Goal: Find specific page/section: Find specific page/section

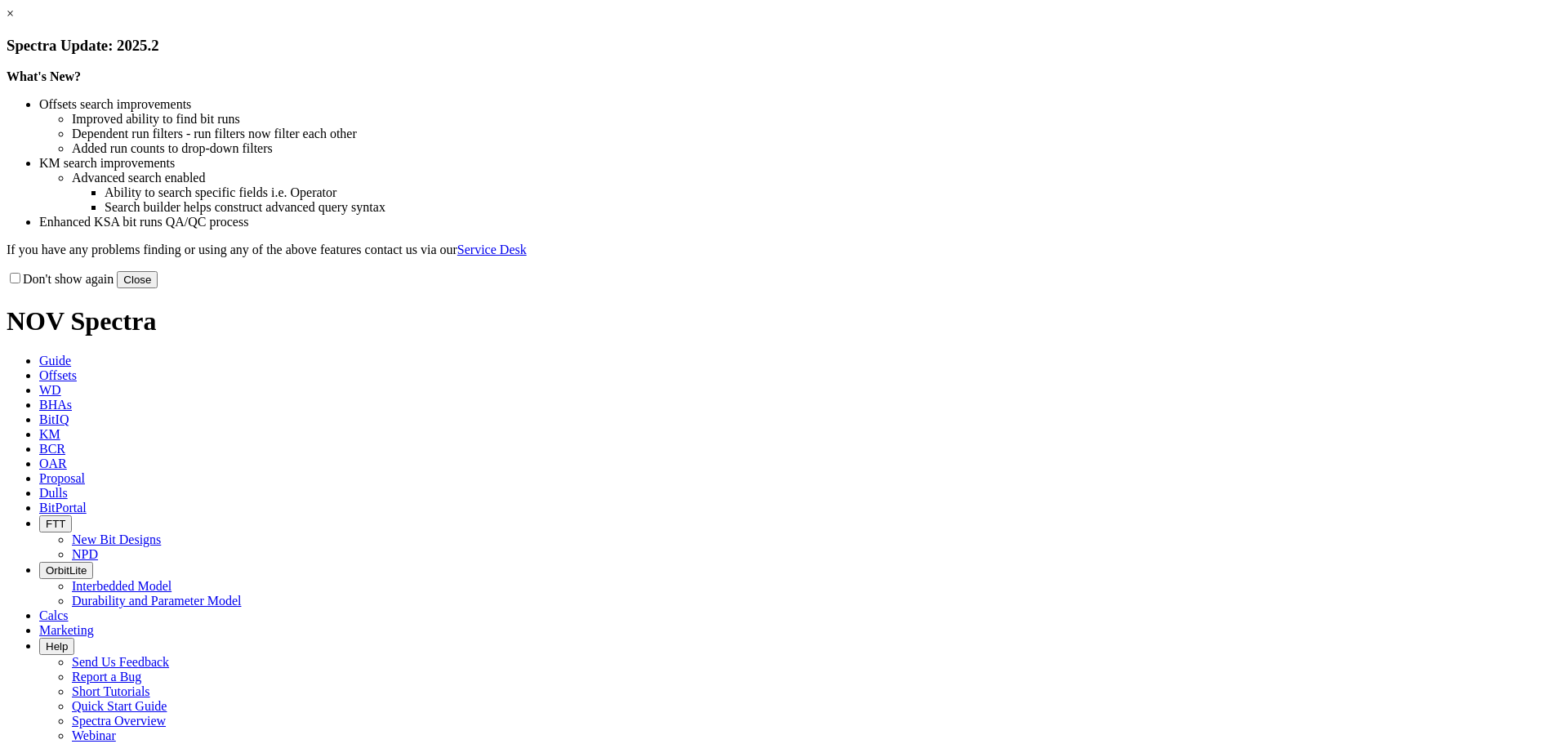
click at [1163, 288] on div "× Spectra Update: 2025.2 What's New? Offsets search improvements Improved abili…" at bounding box center [784, 147] width 1555 height 282
click at [1131, 288] on div "× Spectra Update: 2025.2 What's New? Offsets search improvements Improved abili…" at bounding box center [784, 147] width 1555 height 282
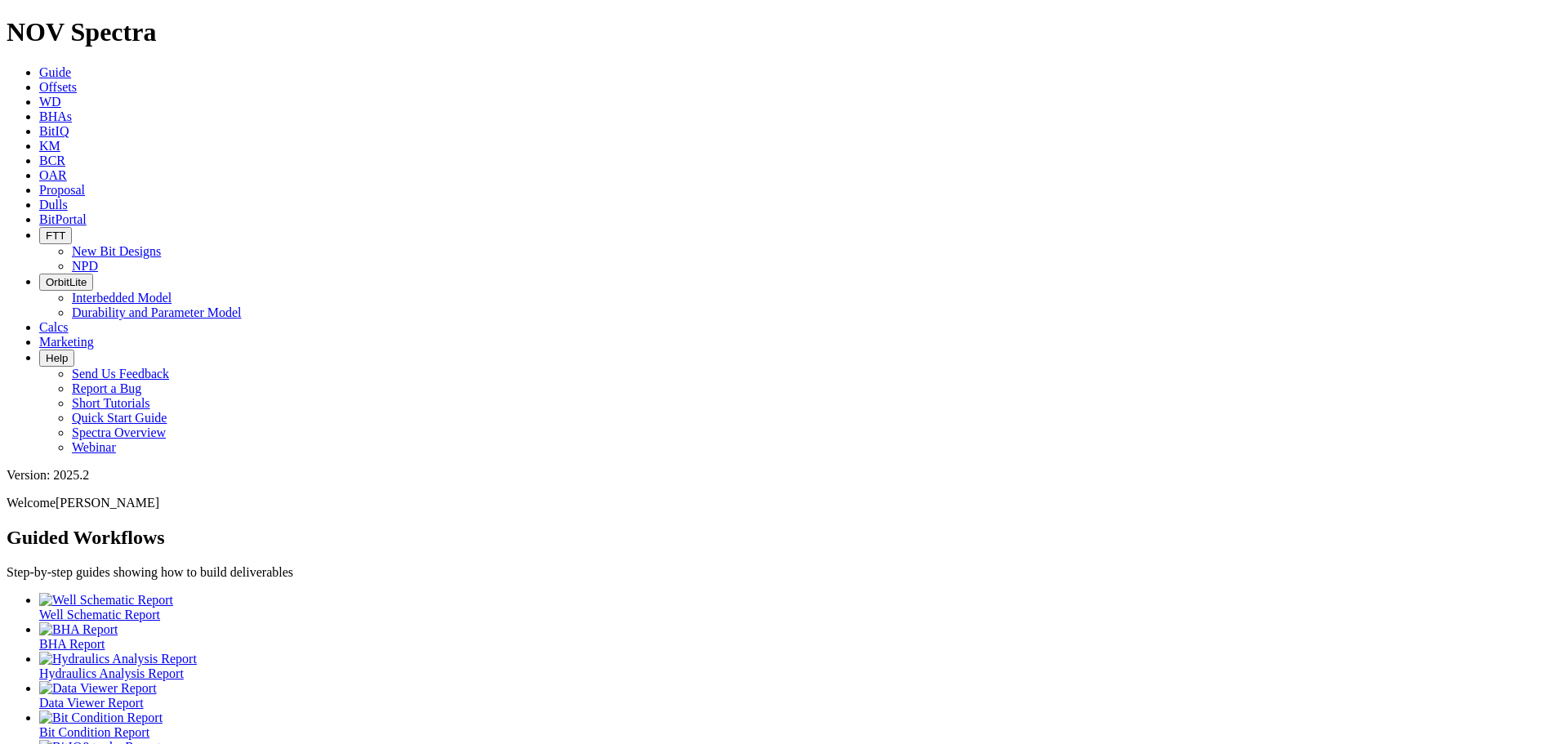
click at [77, 80] on link "Offsets" at bounding box center [58, 87] width 38 height 14
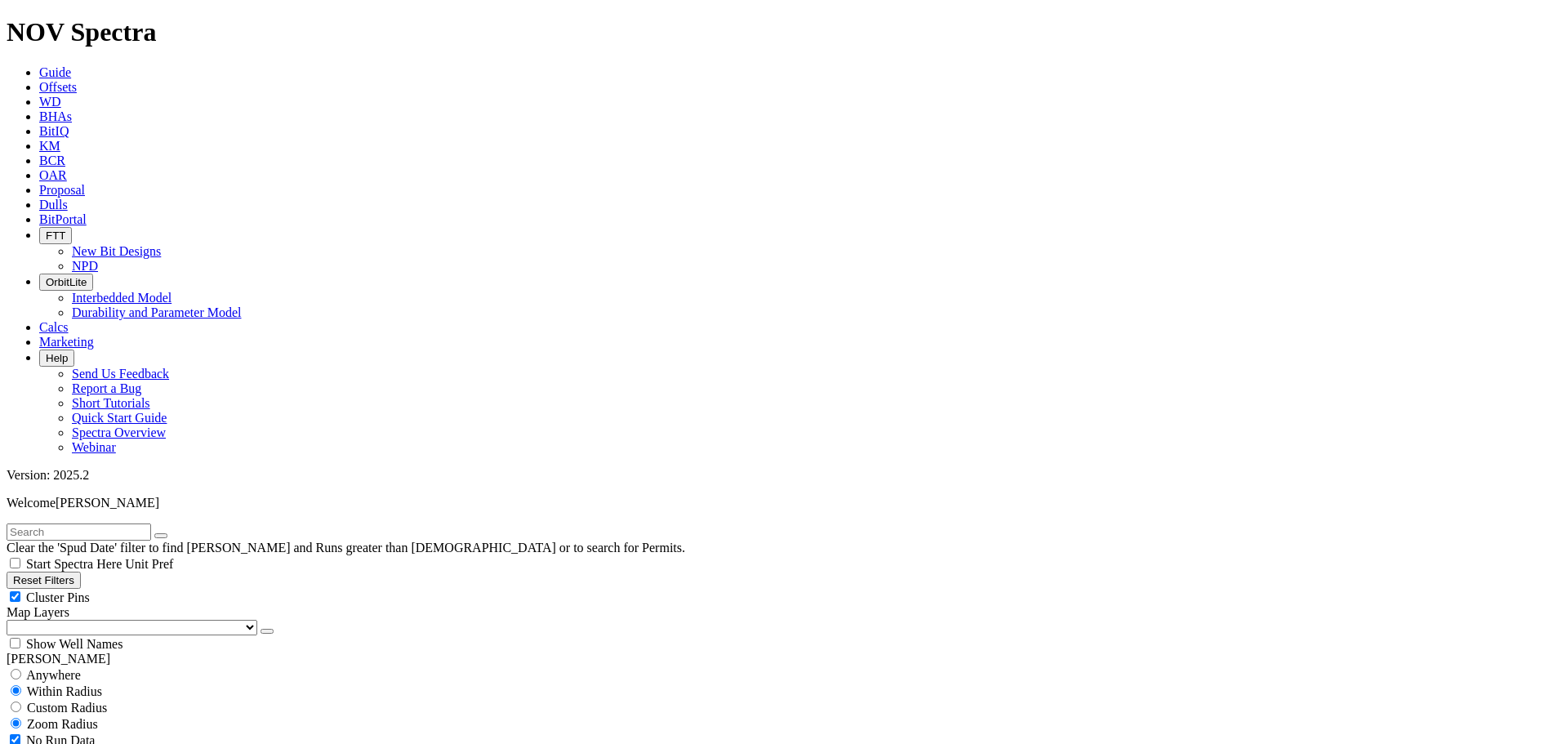
click at [81, 572] on button "Reset Filters" at bounding box center [43, 580] width 74 height 18
click at [103, 619] on select "US Counties [GEOGRAPHIC_DATA], [GEOGRAPHIC_DATA] [GEOGRAPHIC_DATA], [GEOGRAPHIC…" at bounding box center [132, 627] width 251 height 16
click at [13, 619] on select "US Counties [GEOGRAPHIC_DATA], [GEOGRAPHIC_DATA] [GEOGRAPHIC_DATA], [GEOGRAPHIC…" at bounding box center [132, 627] width 251 height 16
